Goal: Find specific page/section: Find specific page/section

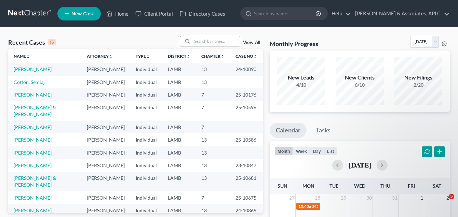
drag, startPoint x: 0, startPoint y: 0, endPoint x: 199, endPoint y: 43, distance: 203.2
click at [199, 43] on input "search" at bounding box center [216, 41] width 48 height 10
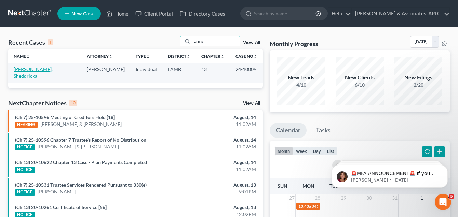
type input "arms"
click at [41, 68] on link "[PERSON_NAME], Sheddricka" at bounding box center [33, 72] width 39 height 13
select select "1"
select select "3"
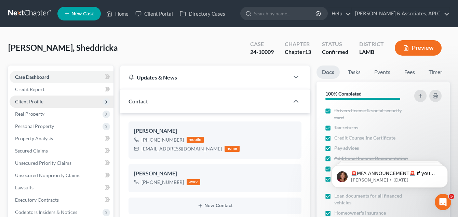
click at [106, 102] on icon at bounding box center [106, 101] width 5 height 5
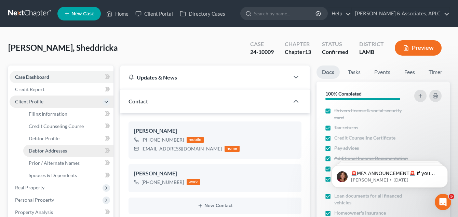
click at [60, 150] on span "Debtor Addresses" at bounding box center [48, 151] width 38 height 6
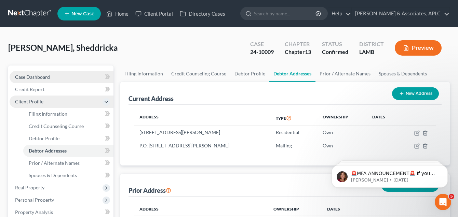
click at [31, 73] on link "Case Dashboard" at bounding box center [62, 77] width 104 height 12
select select "3"
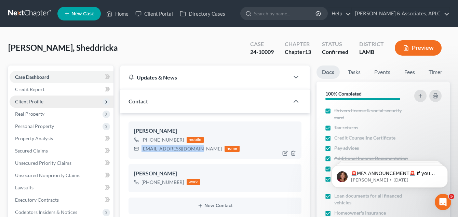
drag, startPoint x: 142, startPoint y: 149, endPoint x: 196, endPoint y: 150, distance: 53.3
click at [196, 150] on div "[EMAIL_ADDRESS][DOMAIN_NAME] home" at bounding box center [187, 149] width 106 height 9
copy div "[EMAIL_ADDRESS][DOMAIN_NAME]"
